Goal: Information Seeking & Learning: Learn about a topic

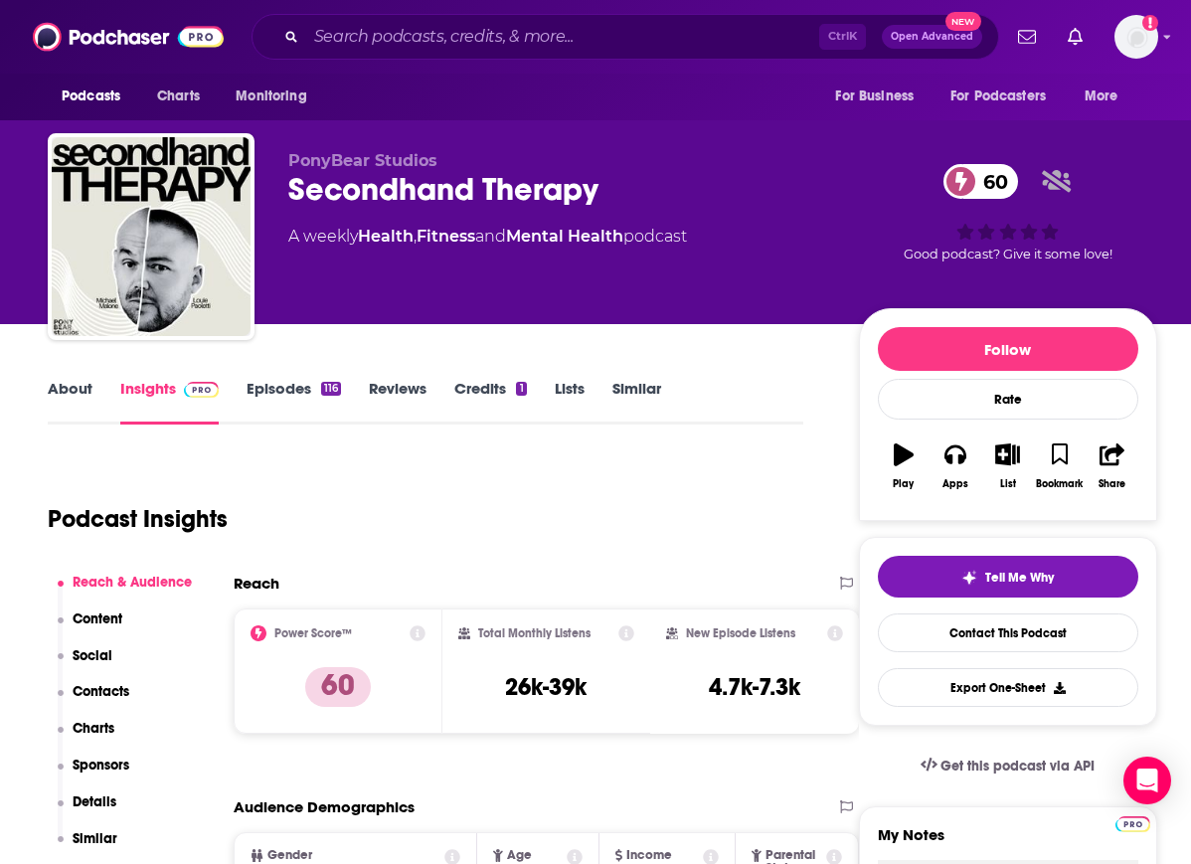
click at [417, 200] on div "Secondhand Therapy 60" at bounding box center [557, 189] width 539 height 39
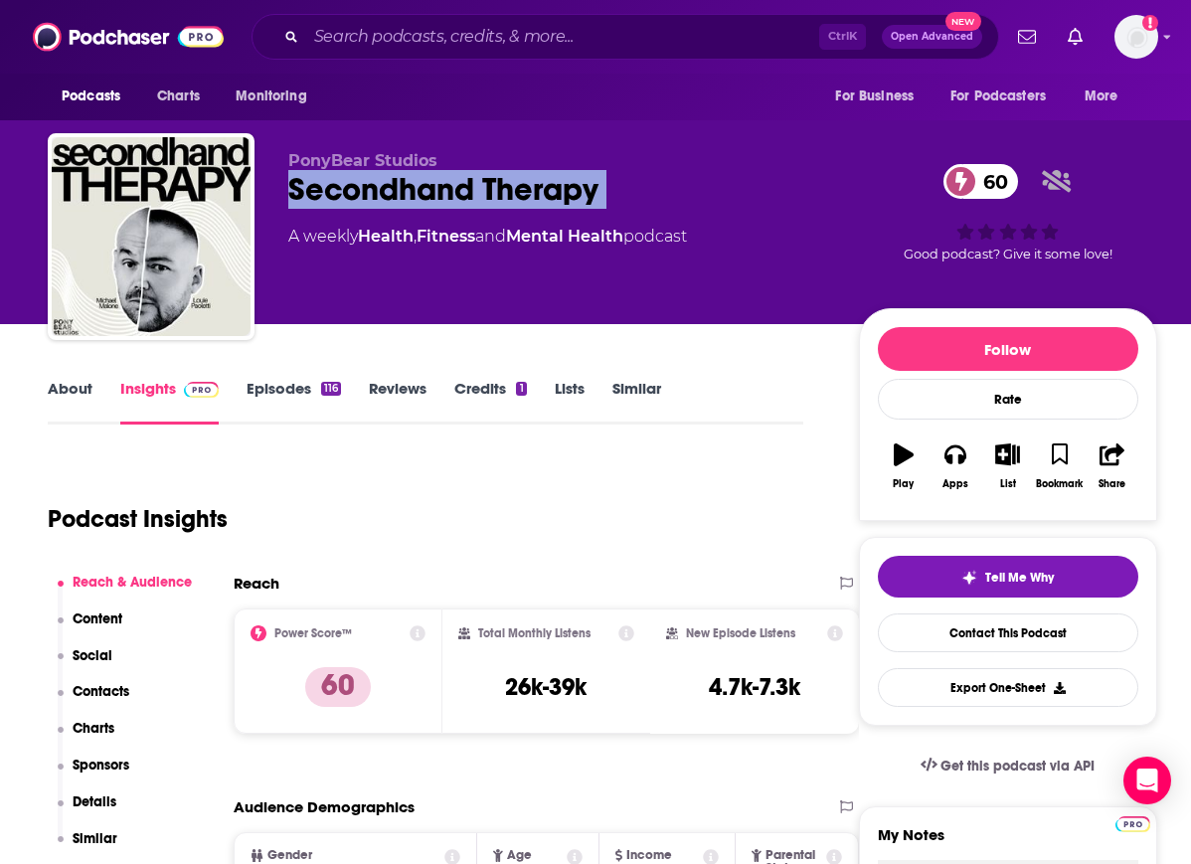
click at [417, 200] on div "Secondhand Therapy 60" at bounding box center [557, 189] width 539 height 39
copy div "Secondhand Therapy 60"
click at [94, 736] on p "Charts" at bounding box center [94, 728] width 42 height 17
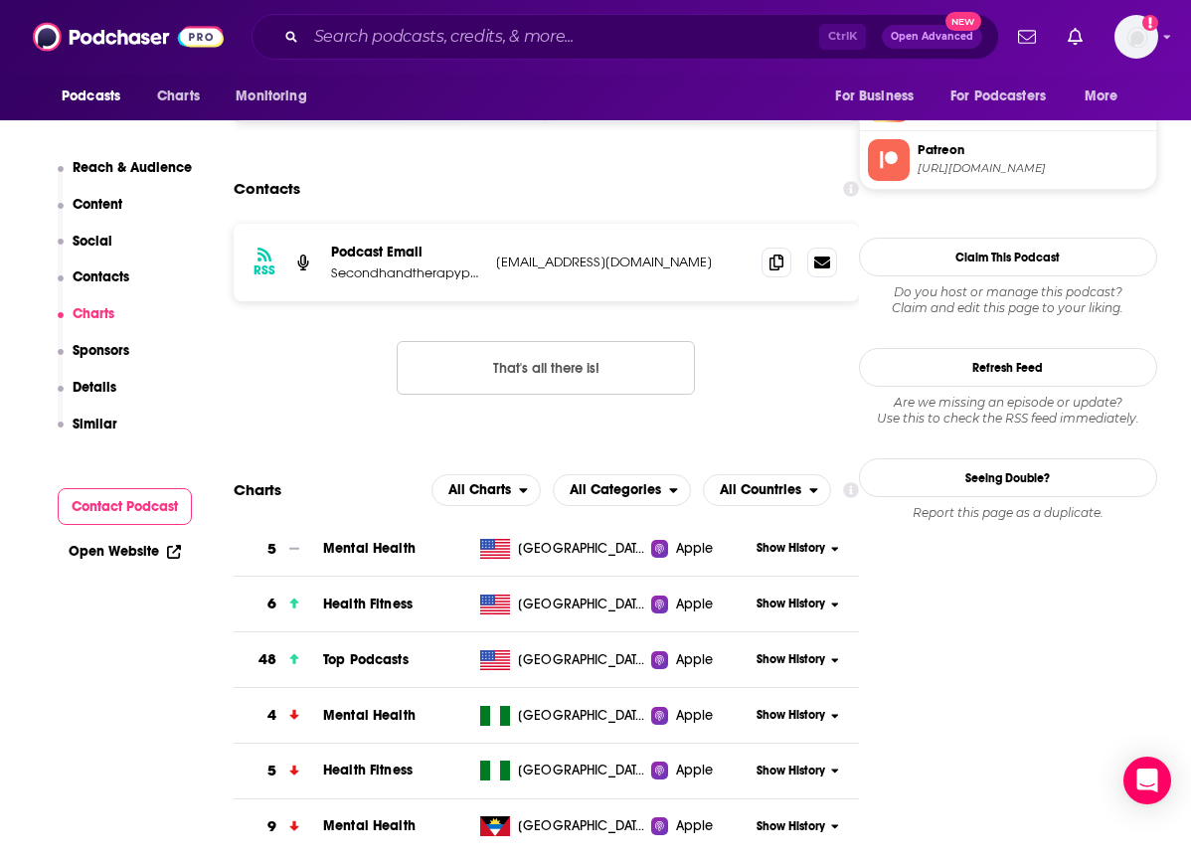
scroll to position [2011, 0]
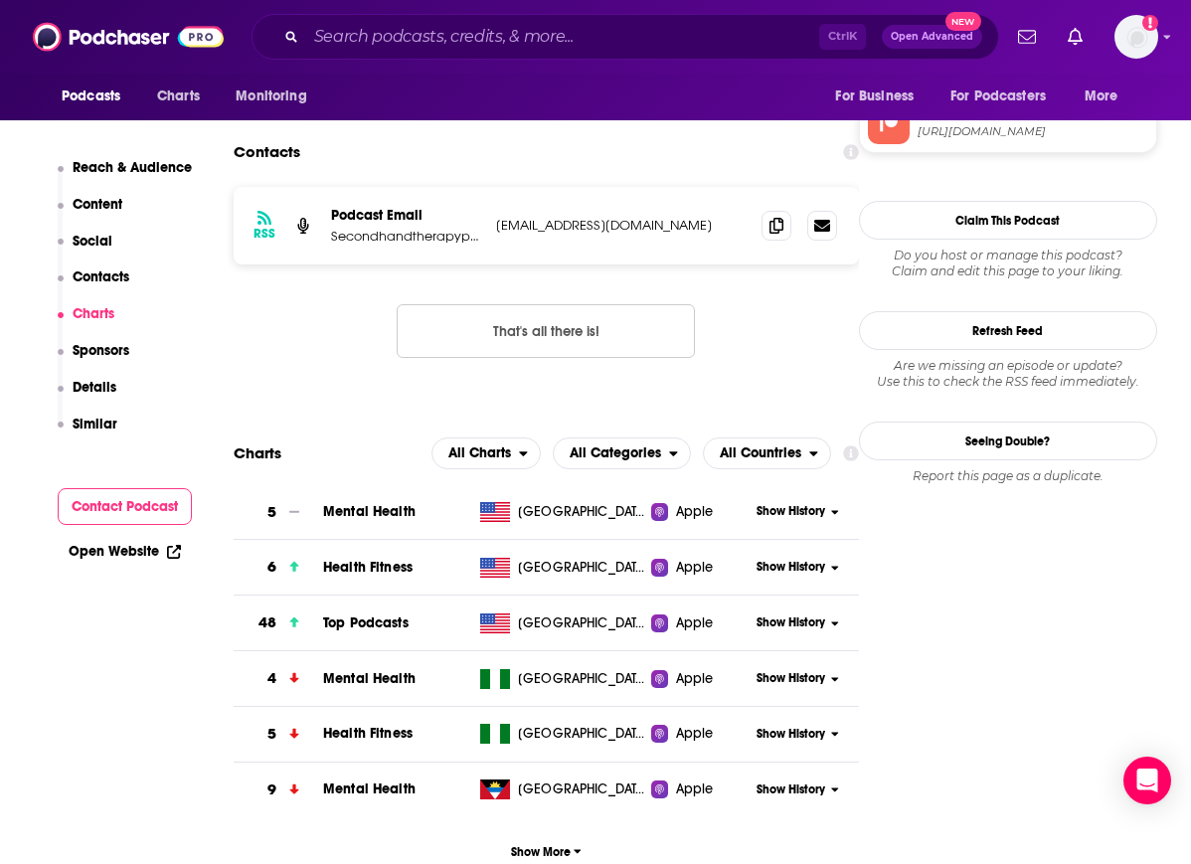
click at [798, 615] on span "Show History" at bounding box center [791, 623] width 69 height 17
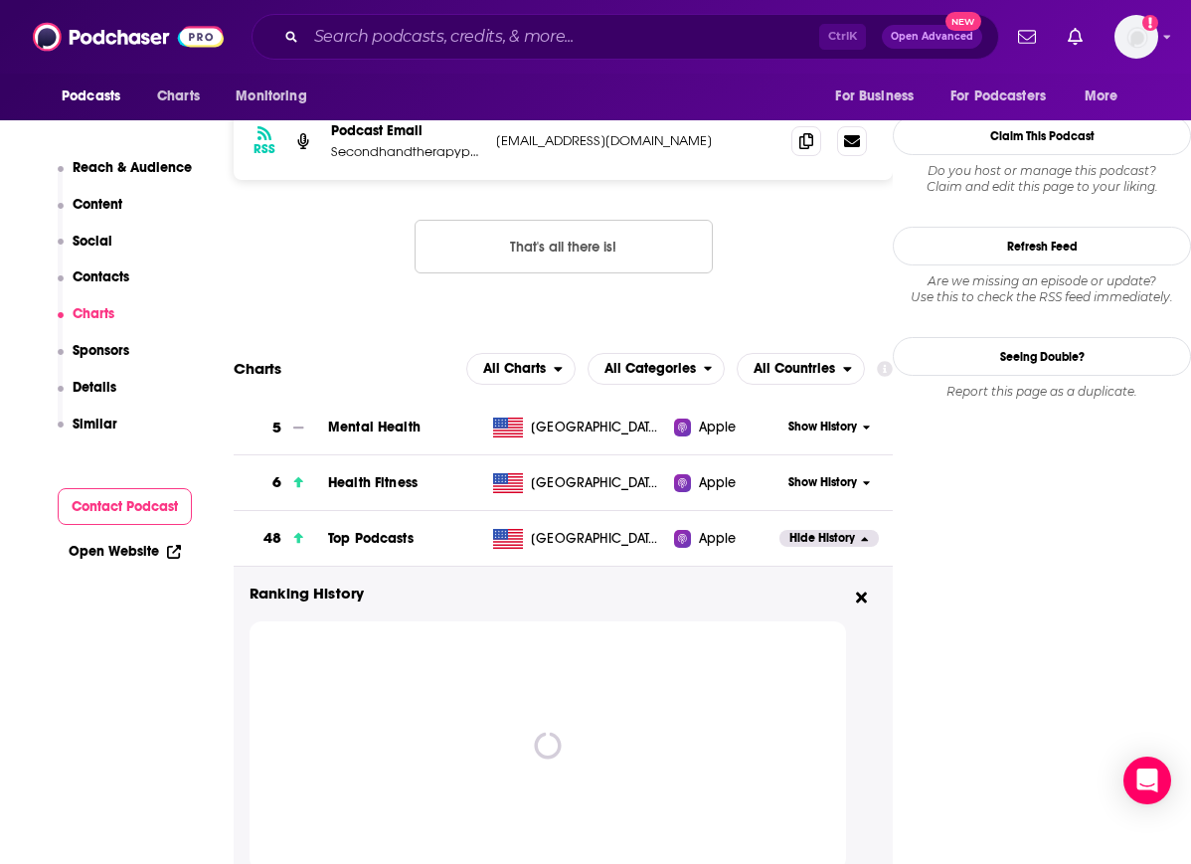
scroll to position [2096, 0]
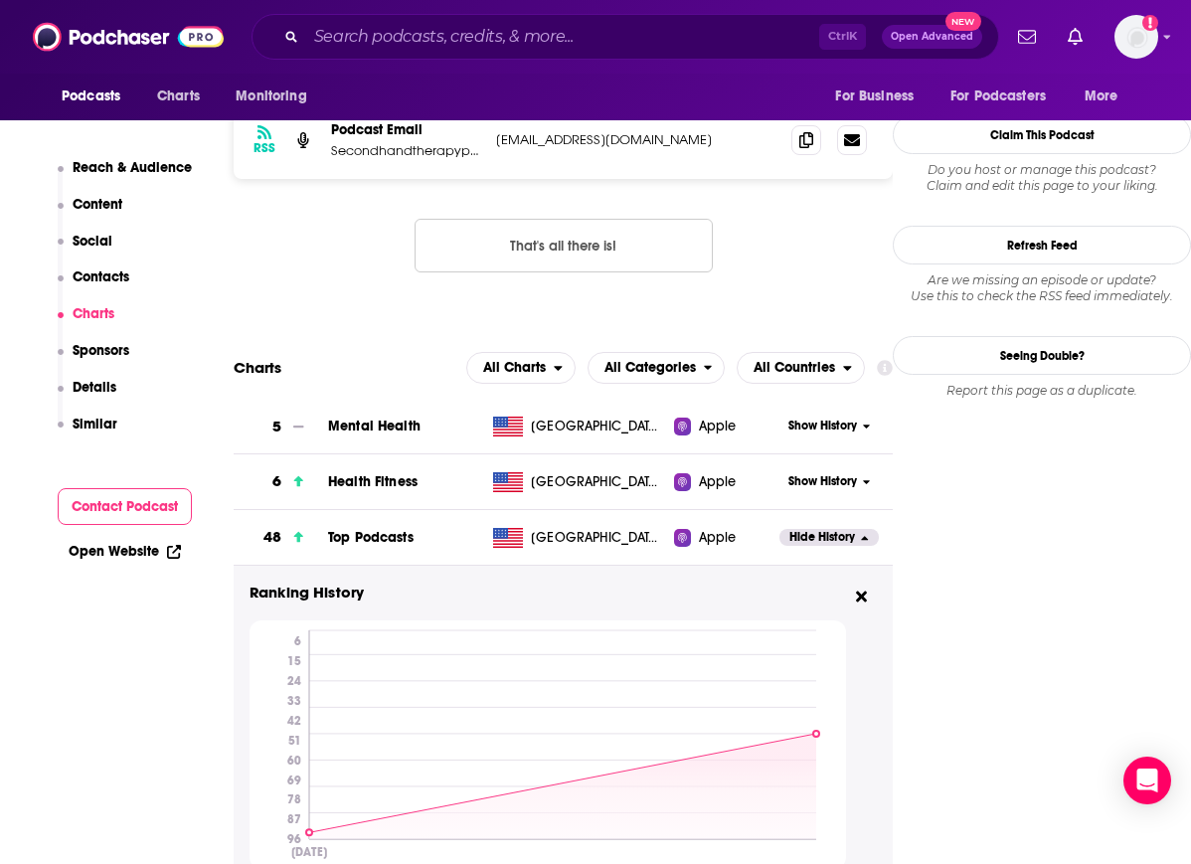
click at [566, 95] on div "Podcasts Charts Monitoring For Business For Podcasters More" at bounding box center [595, 97] width 1191 height 47
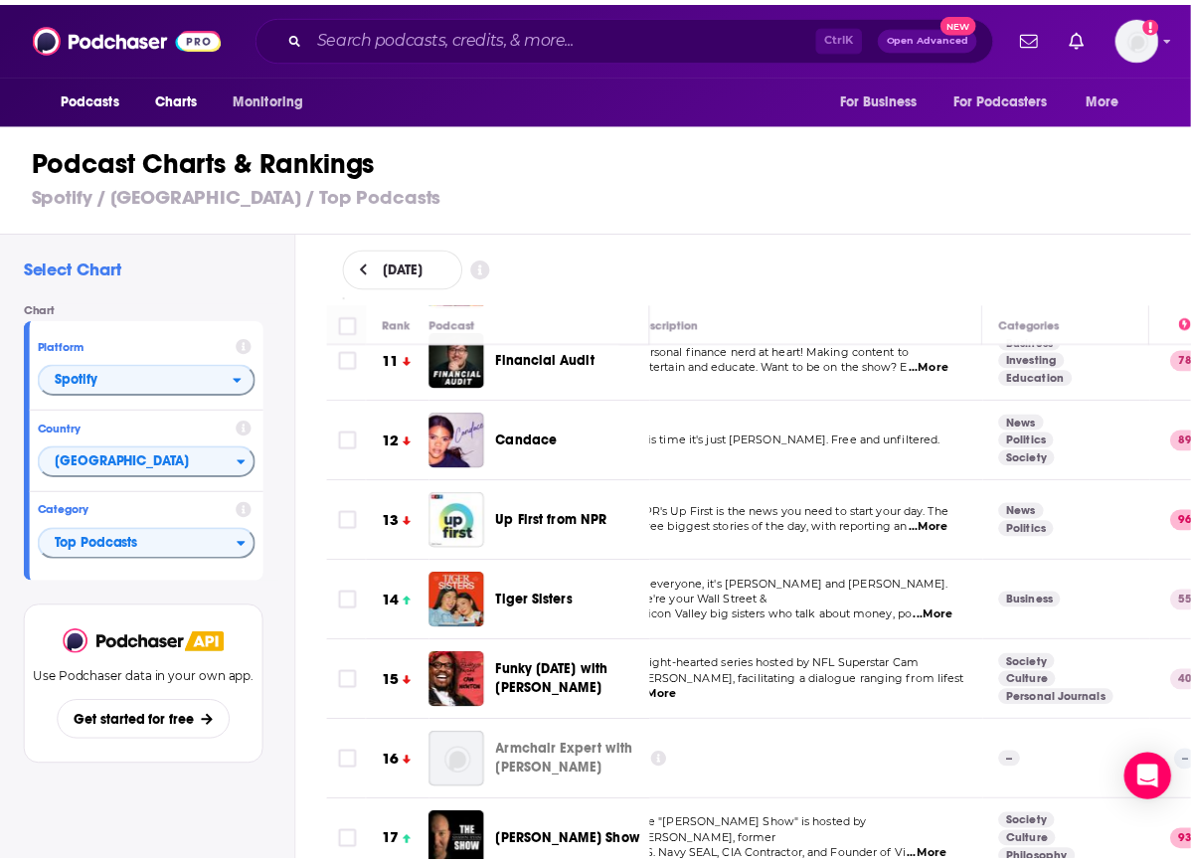
scroll to position [912, 31]
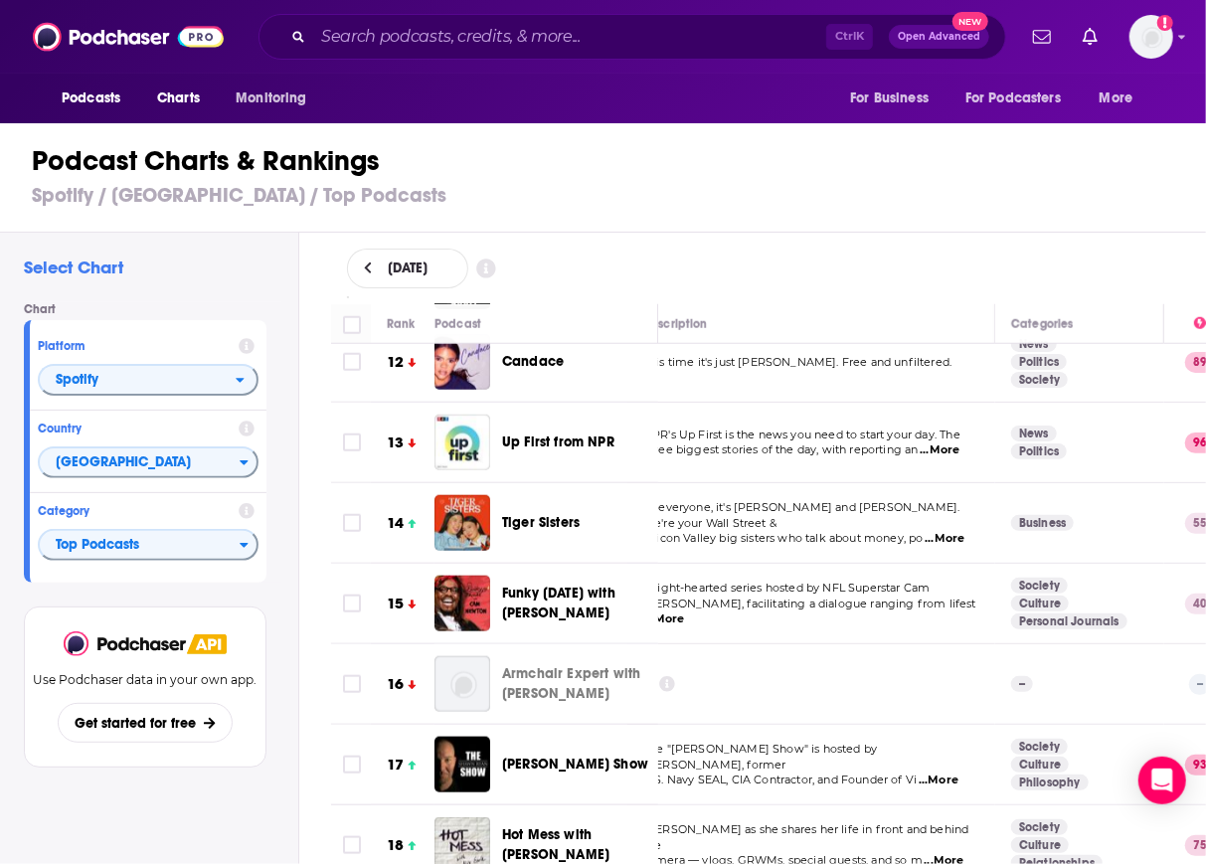
click at [543, 521] on span "Tiger Sisters" at bounding box center [541, 522] width 78 height 17
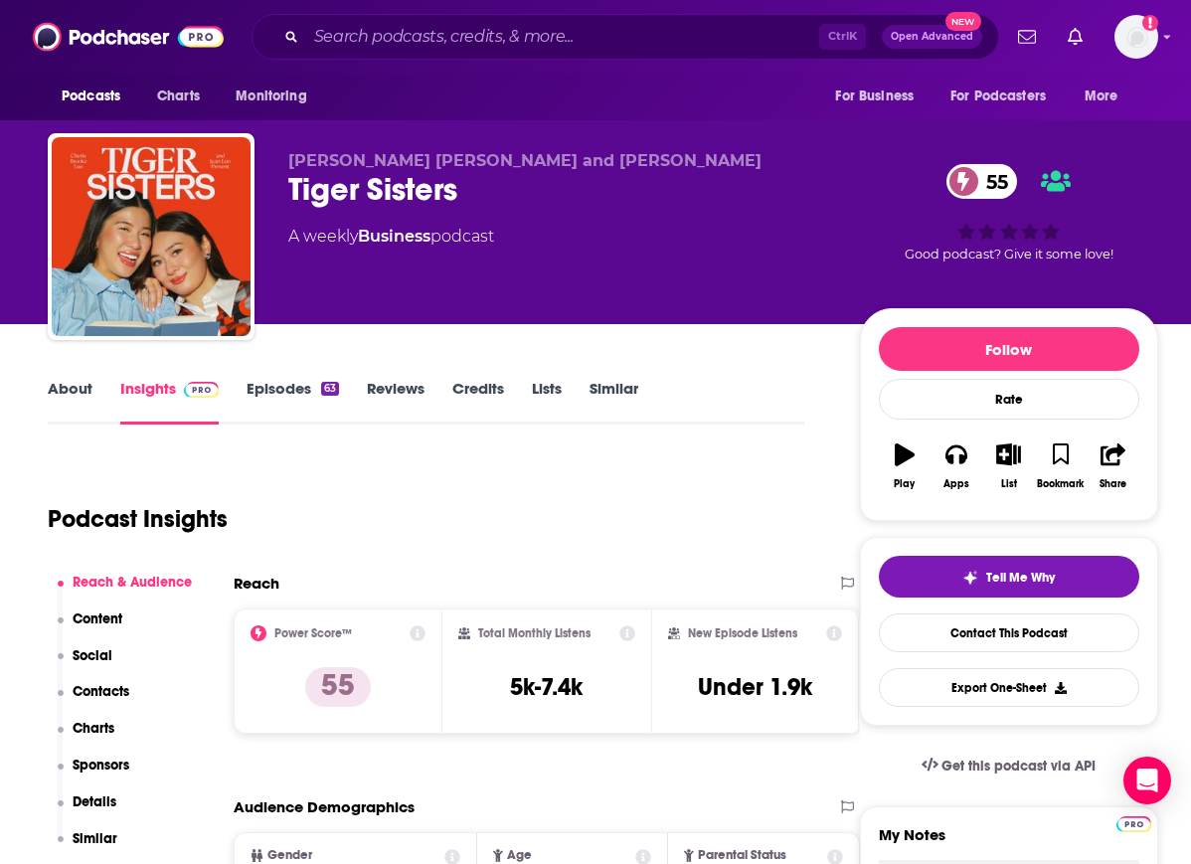
click at [670, 98] on div "Podcasts Charts Monitoring For Business For Podcasters More" at bounding box center [595, 97] width 1191 height 47
click at [356, 185] on div "Tiger Sisters 55" at bounding box center [558, 189] width 540 height 39
copy div "Tiger Sisters 55"
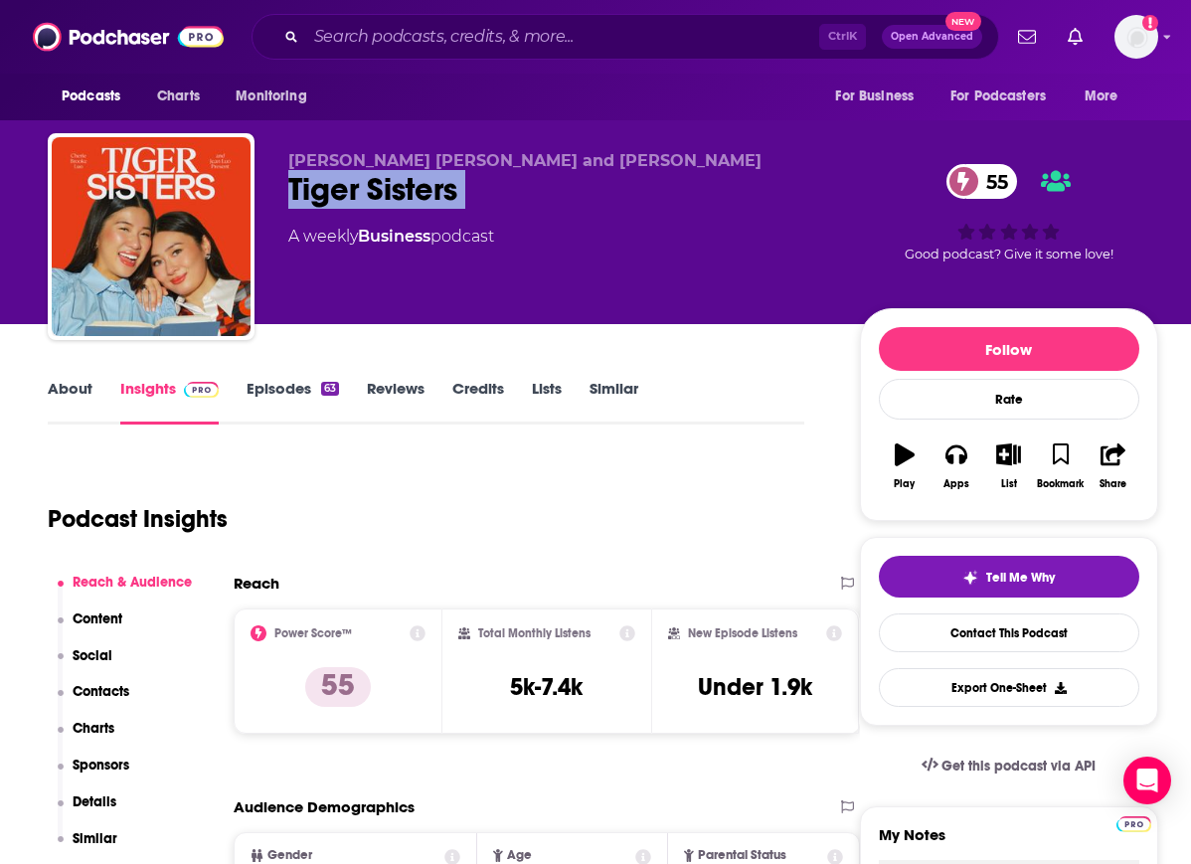
click at [90, 734] on p "Charts" at bounding box center [94, 728] width 42 height 17
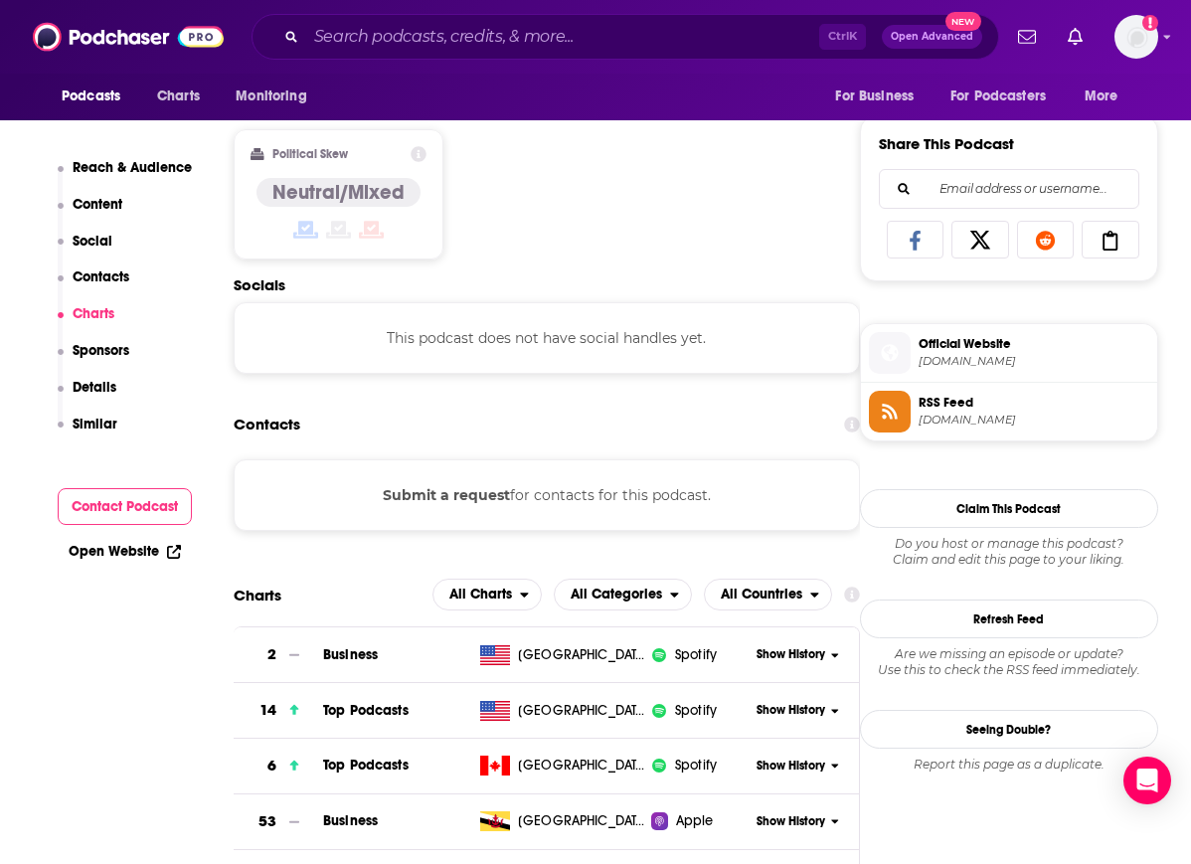
scroll to position [1508, 0]
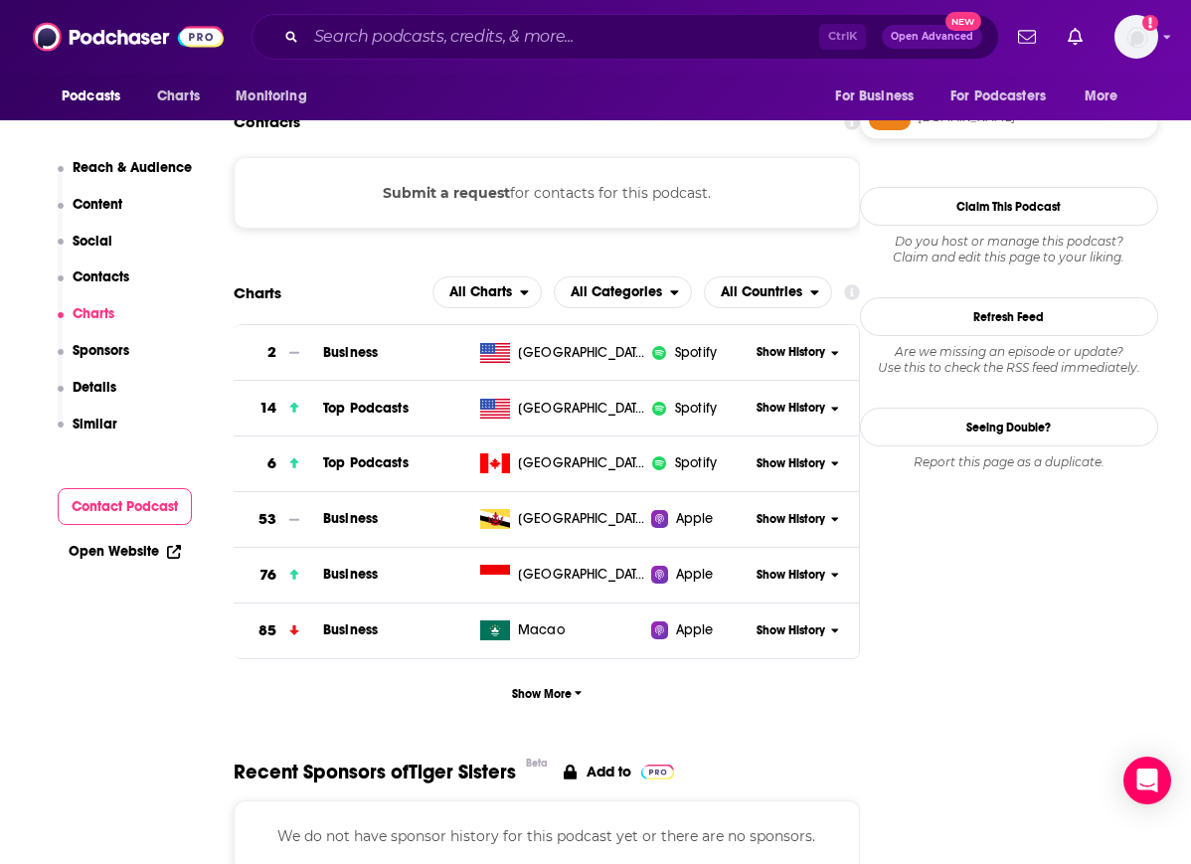
click at [792, 404] on span "Show History" at bounding box center [791, 408] width 69 height 17
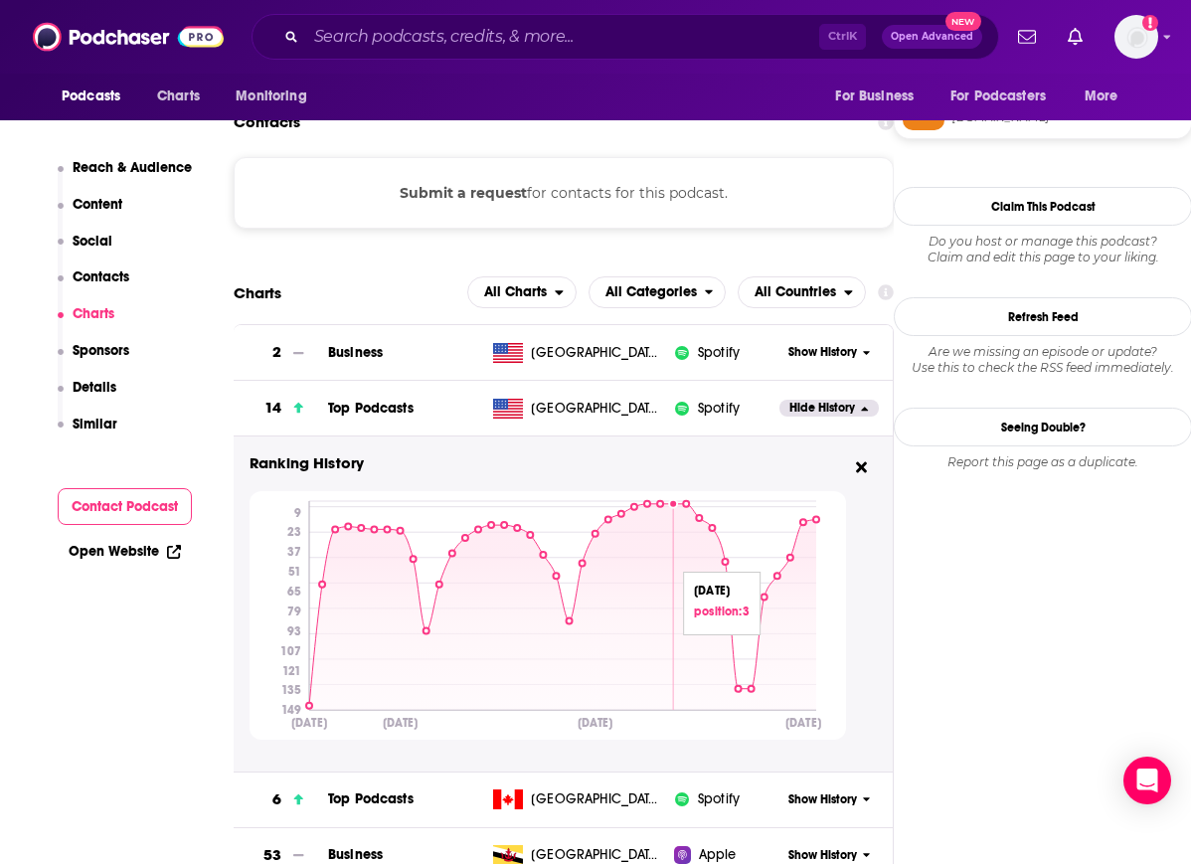
scroll to position [1584, 0]
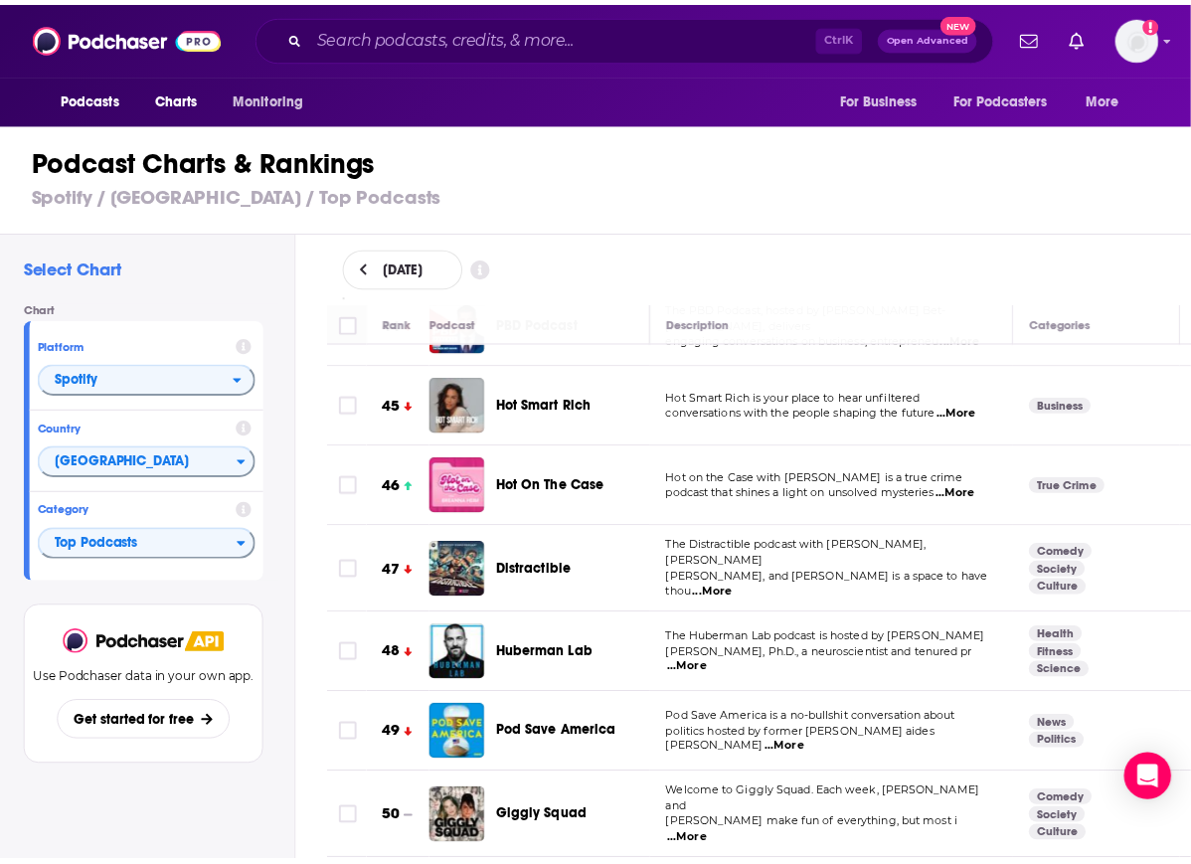
scroll to position [3535, 0]
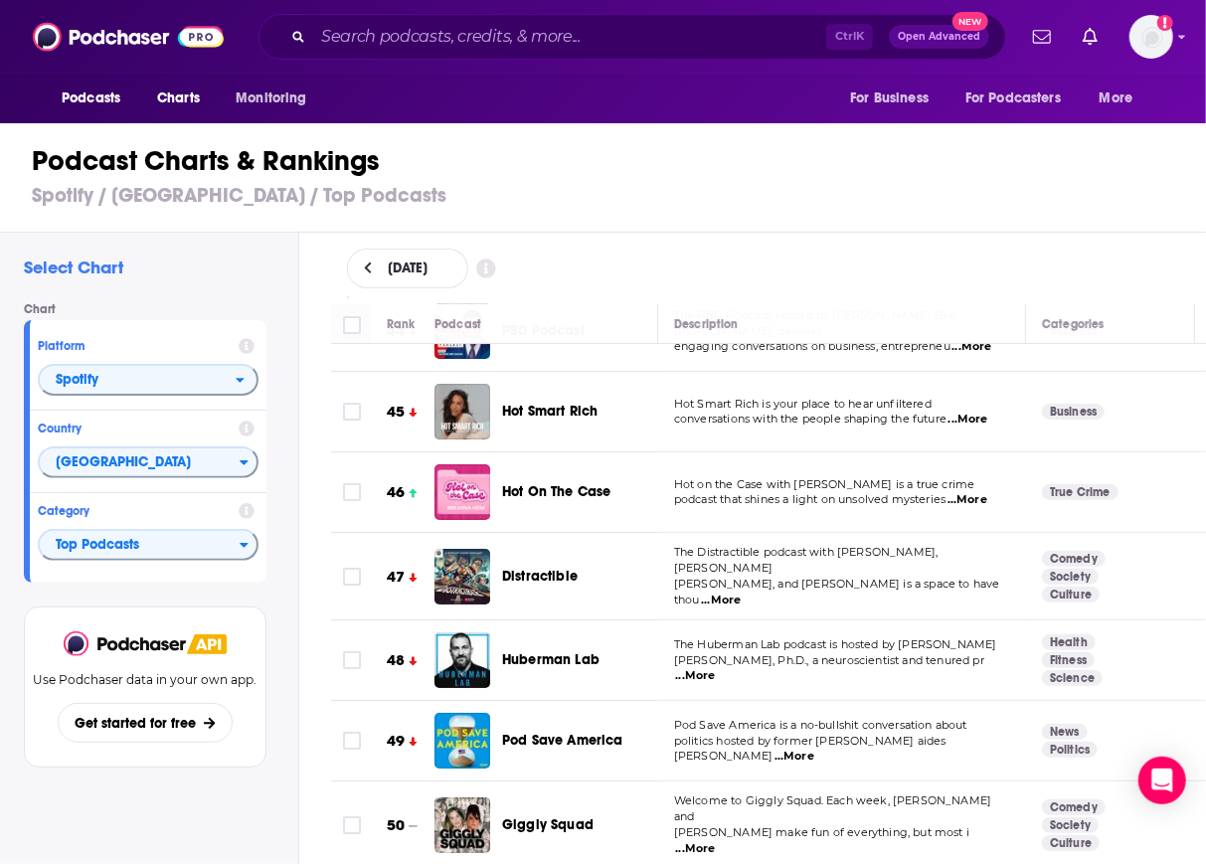
click at [564, 483] on span "Hot On The Case" at bounding box center [556, 491] width 109 height 17
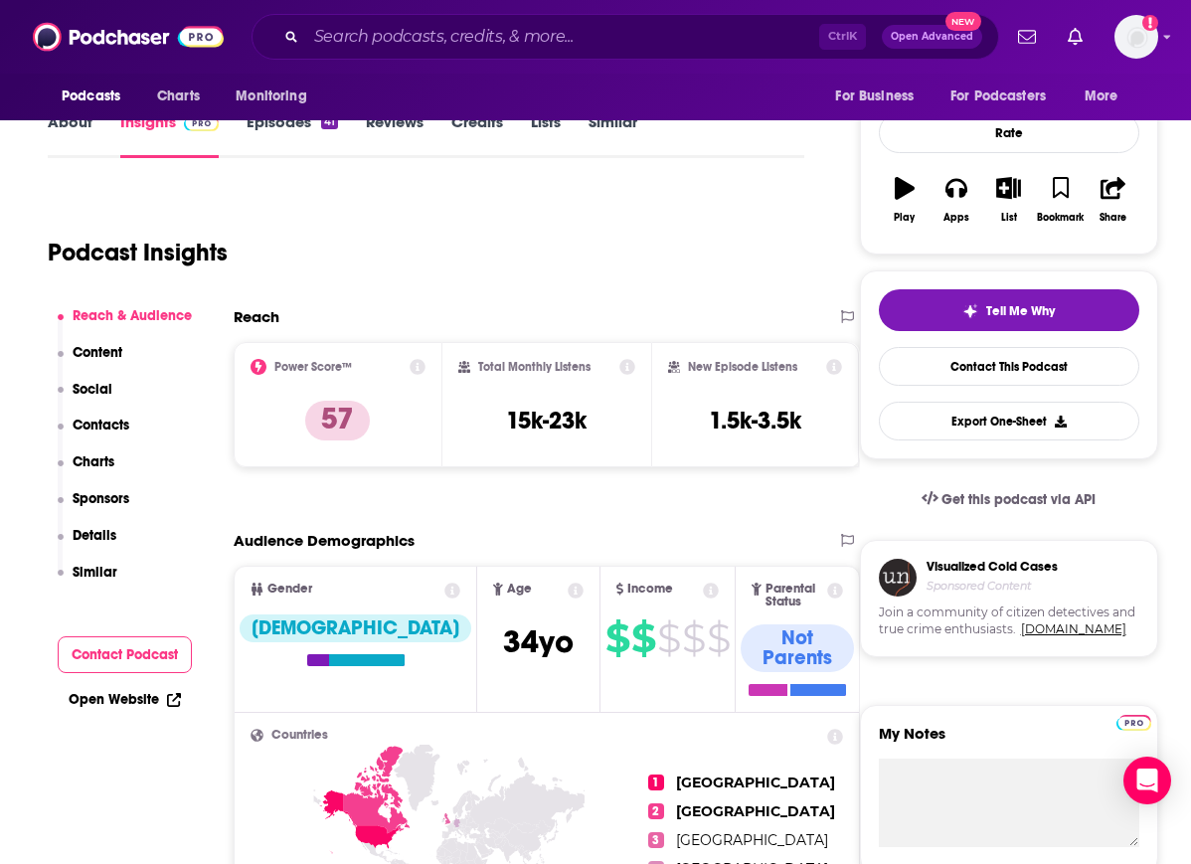
click at [95, 459] on p "Charts" at bounding box center [94, 462] width 42 height 17
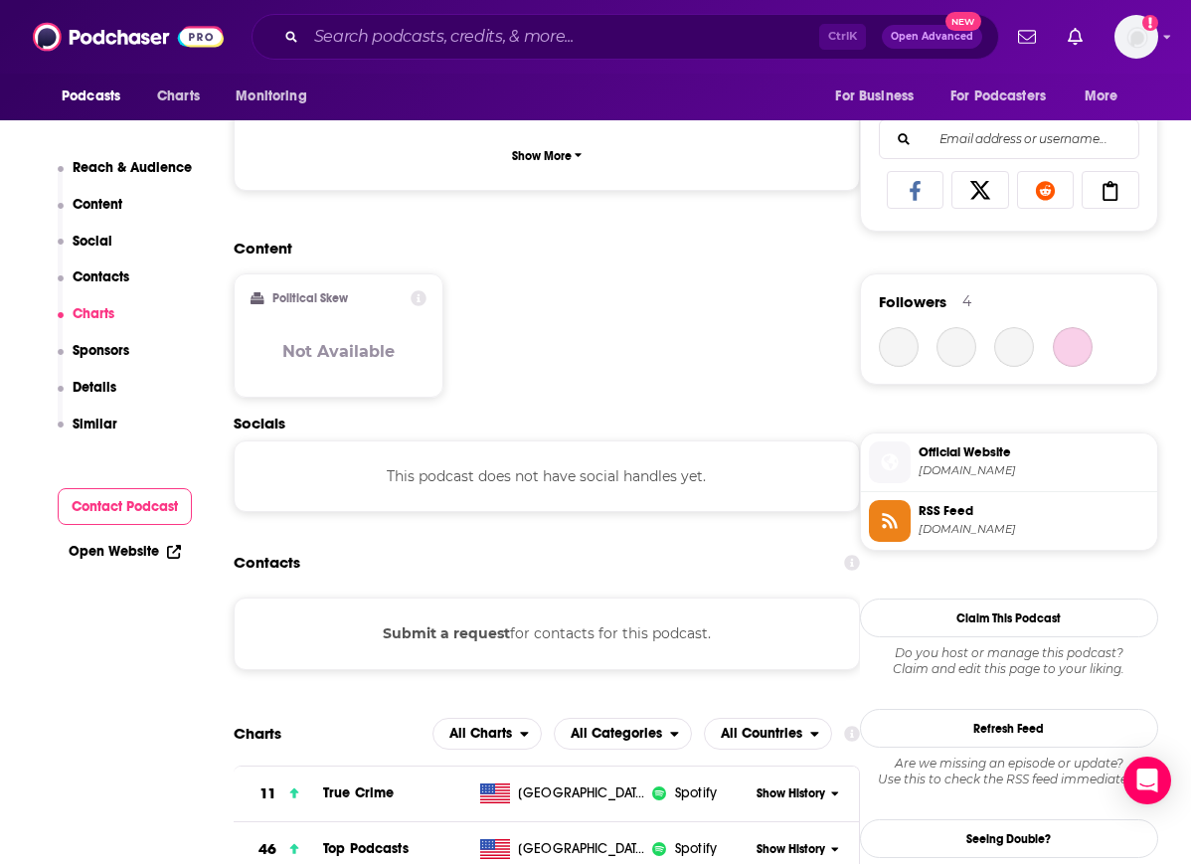
scroll to position [1767, 0]
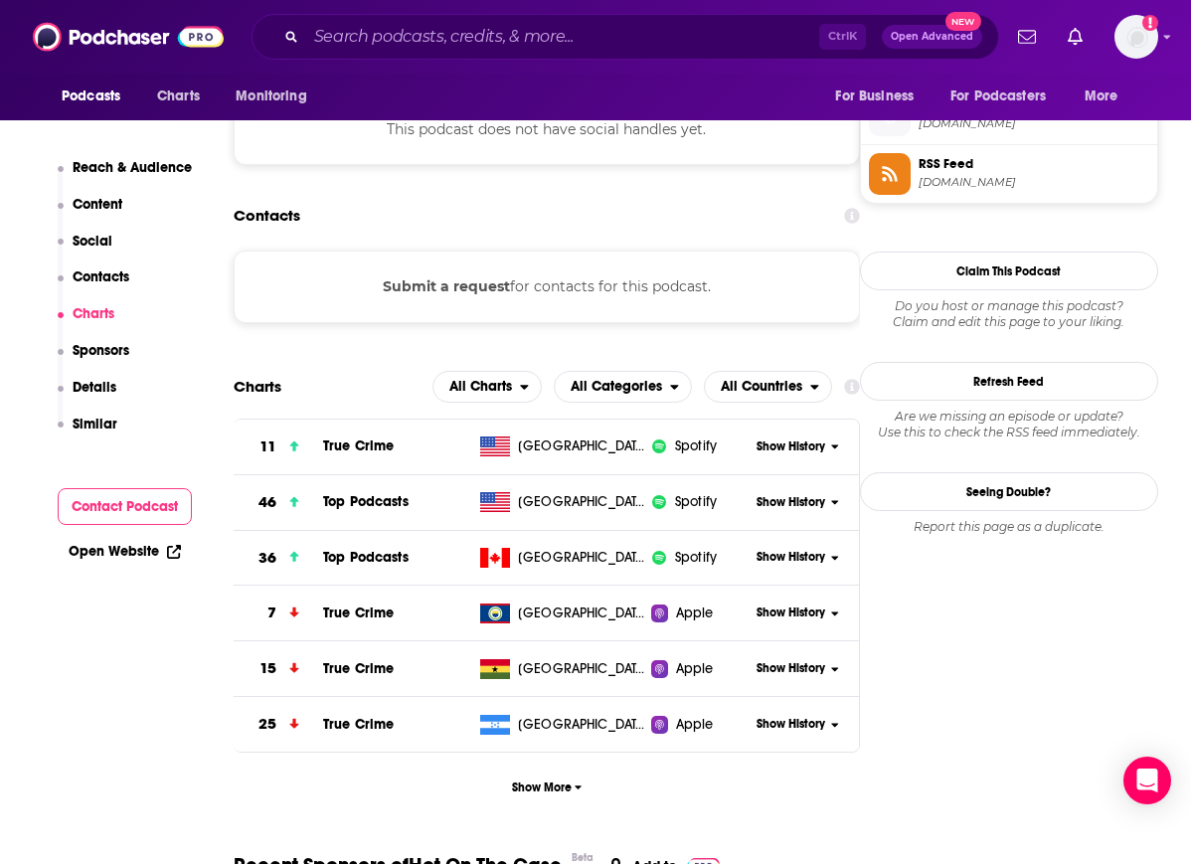
click at [763, 494] on span "Show History" at bounding box center [791, 502] width 69 height 17
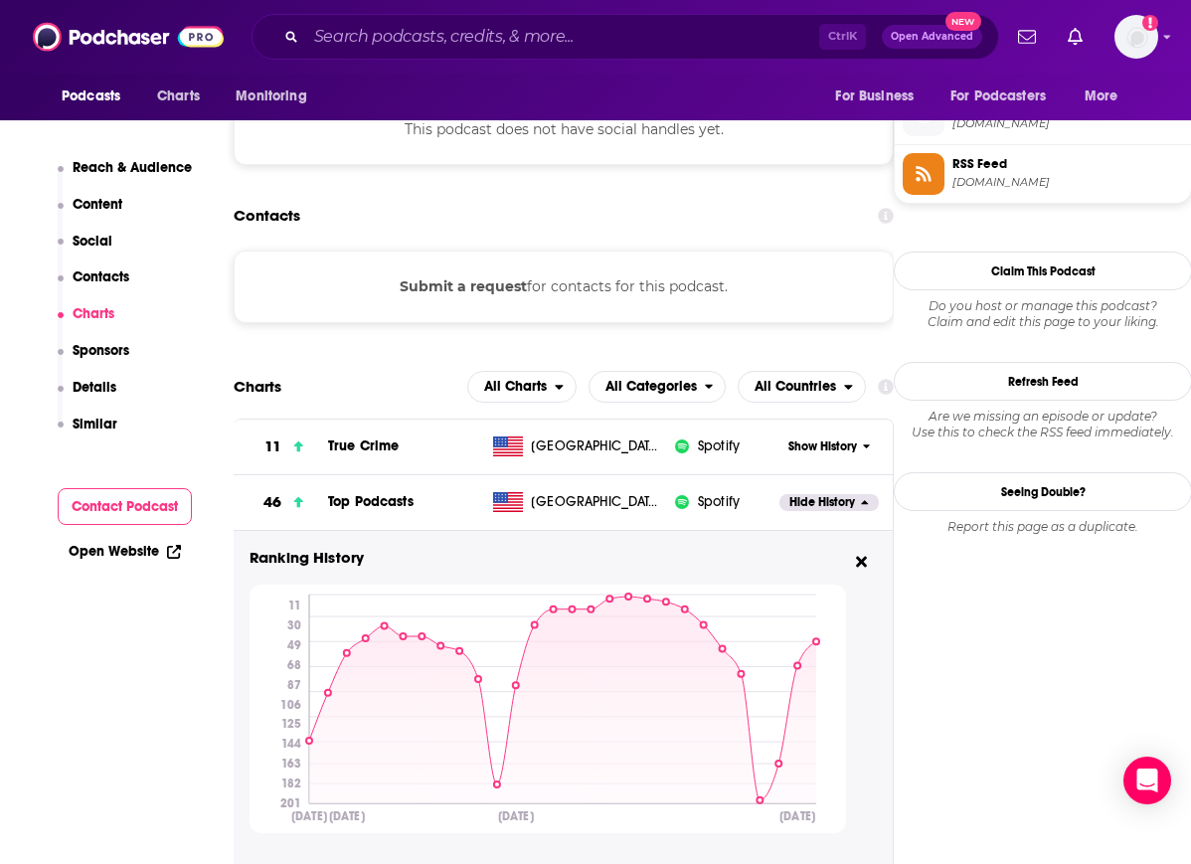
click at [658, 197] on div "Contacts" at bounding box center [564, 216] width 660 height 38
click at [553, 197] on div "Contacts" at bounding box center [564, 216] width 660 height 38
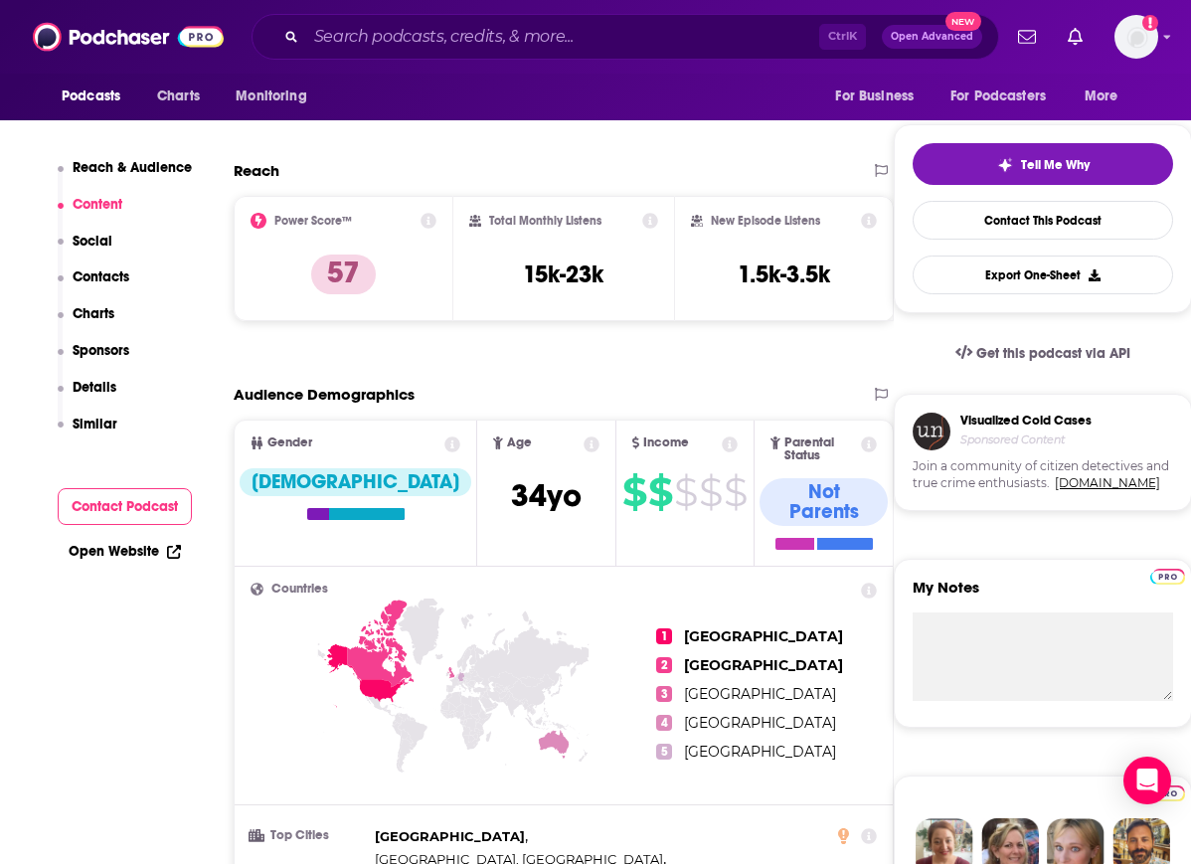
scroll to position [0, 0]
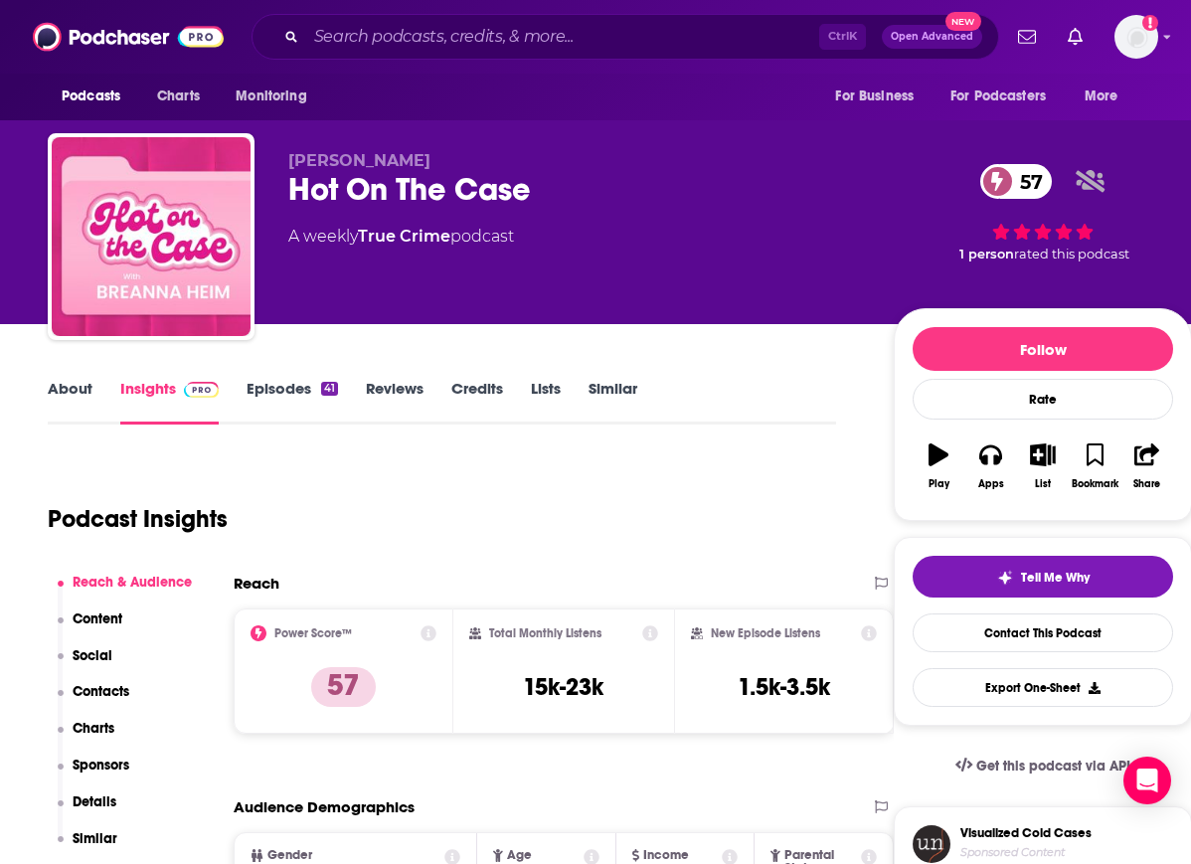
click at [328, 190] on div "Hot On The Case 57" at bounding box center [575, 189] width 574 height 39
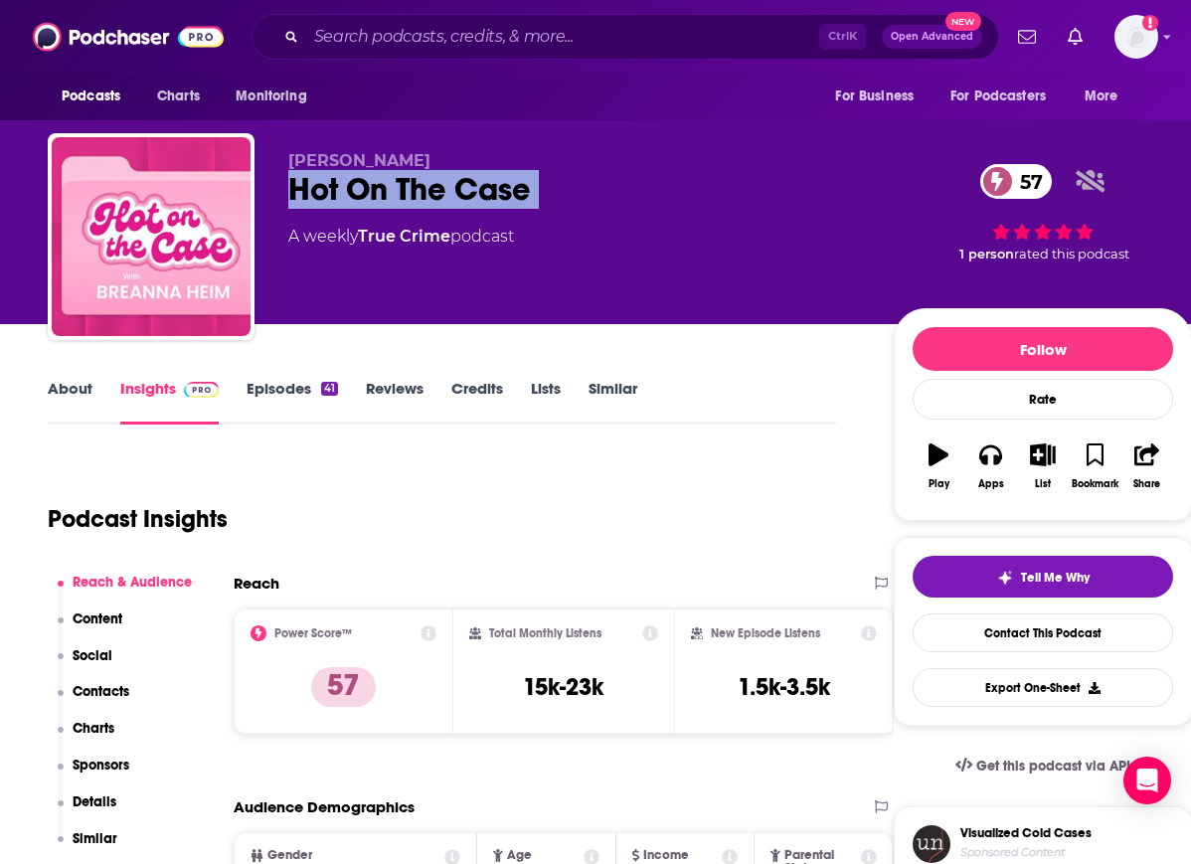
click at [328, 190] on div "Hot On The Case 57" at bounding box center [575, 189] width 574 height 39
copy div "Hot On The Case 57"
click at [93, 727] on p "Charts" at bounding box center [94, 728] width 42 height 17
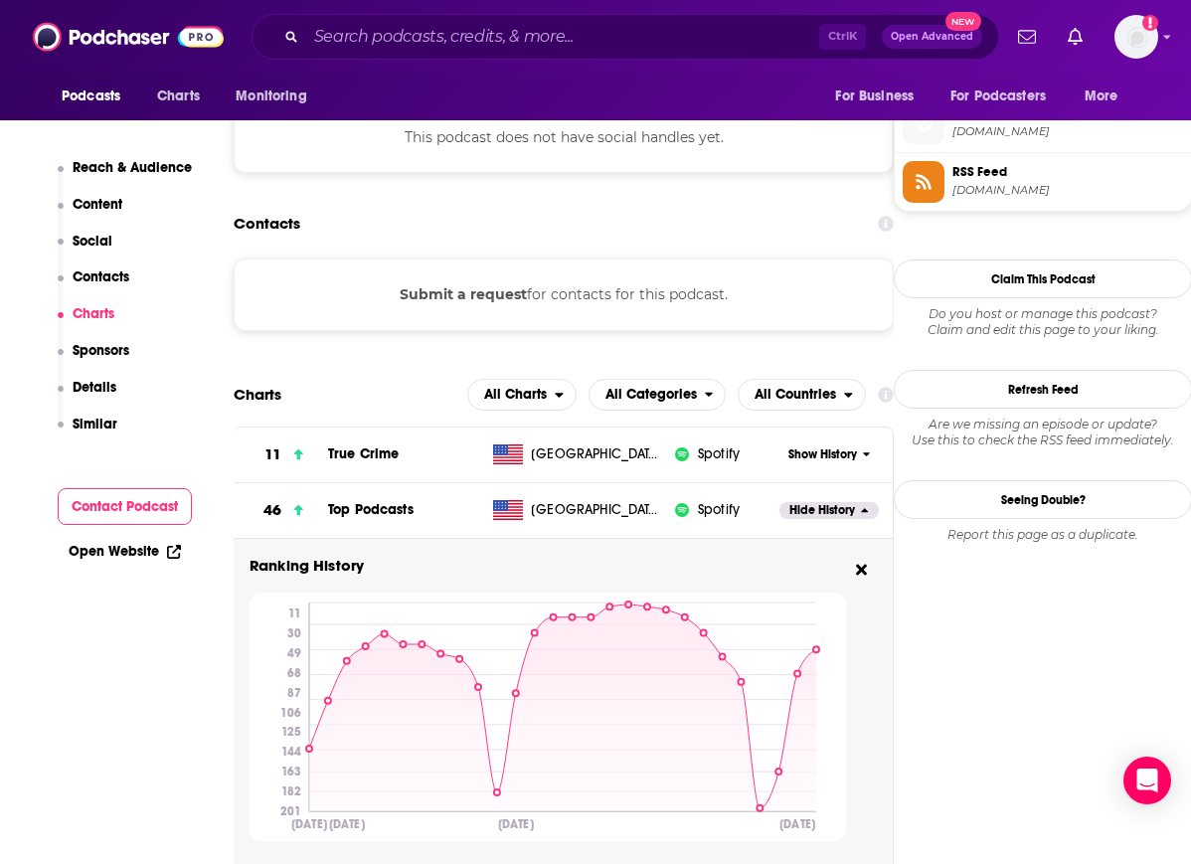
scroll to position [1767, 0]
